Goal: Find specific page/section: Find specific page/section

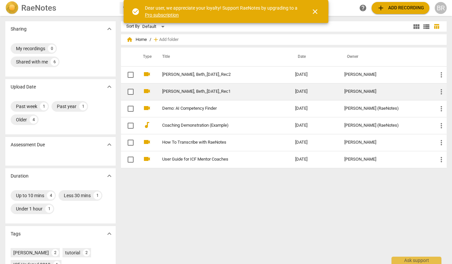
click at [187, 92] on link "Roland, Beth_7July2025_Rec1" at bounding box center [216, 91] width 109 height 5
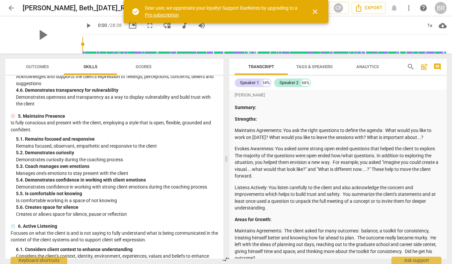
scroll to position [610, 0]
click at [39, 69] on span "Outcomes" at bounding box center [37, 66] width 23 height 5
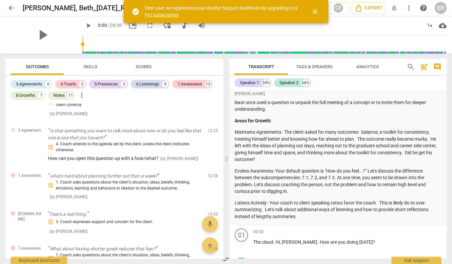
scroll to position [99, 0]
